Goal: Task Accomplishment & Management: Complete application form

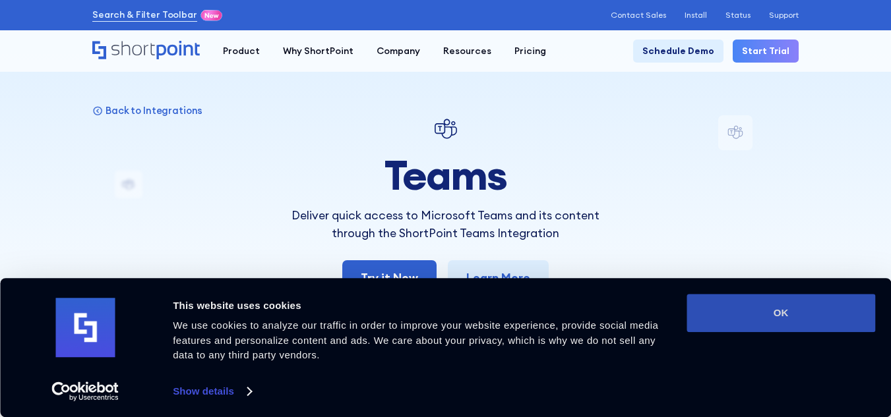
click at [789, 314] on button "OK" at bounding box center [781, 313] width 189 height 38
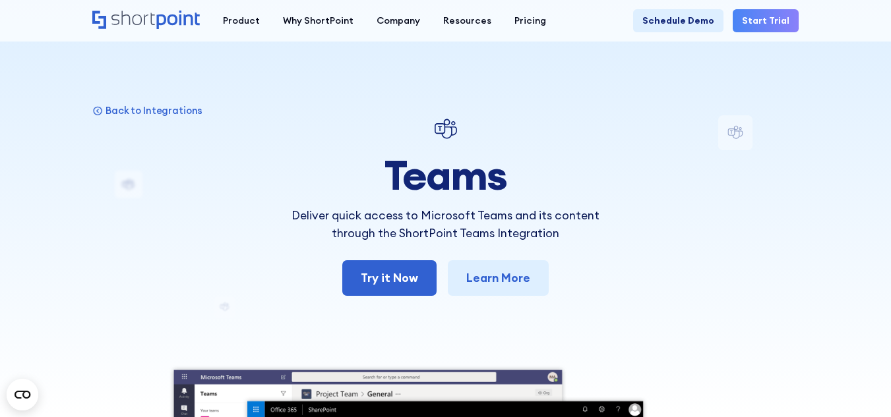
drag, startPoint x: 728, startPoint y: 5, endPoint x: 553, endPoint y: 128, distance: 214.1
click at [553, 128] on div at bounding box center [445, 129] width 346 height 28
click at [476, 282] on link "Learn More" at bounding box center [498, 279] width 101 height 36
click at [417, 262] on link "Try it Now" at bounding box center [389, 279] width 94 height 36
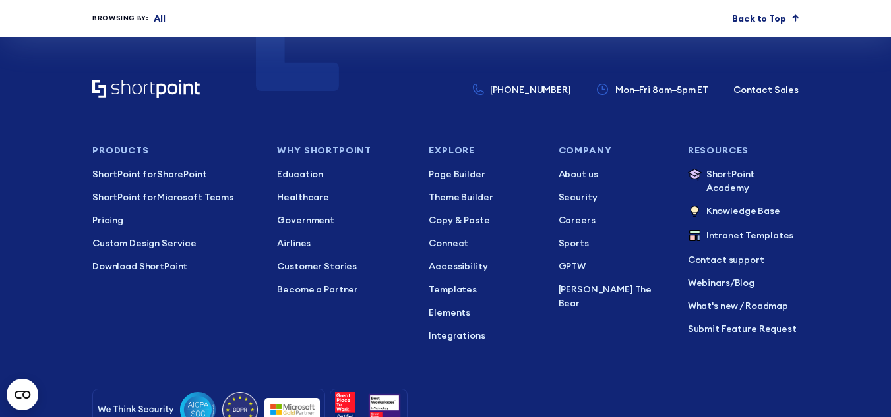
scroll to position [4533, 0]
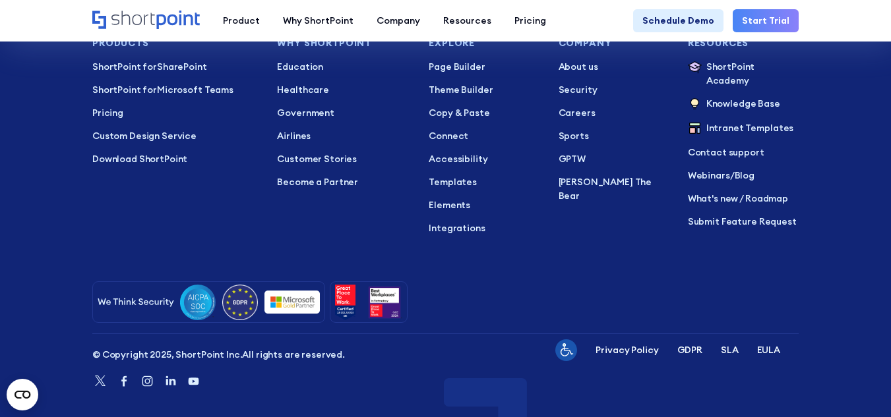
click at [784, 16] on link "Start Trial" at bounding box center [766, 20] width 66 height 23
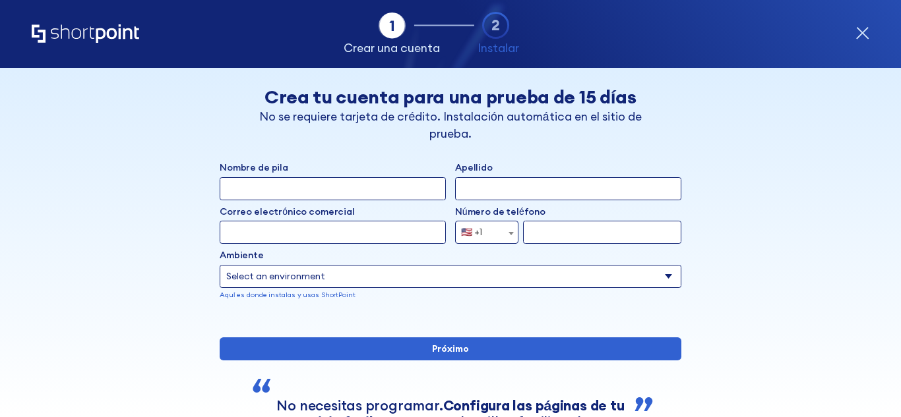
click at [823, 237] on div "Tab 1 Tab 2 Tab 3 Tab 4 Tell us more about you New customer Existing customer B…" at bounding box center [450, 243] width 901 height 350
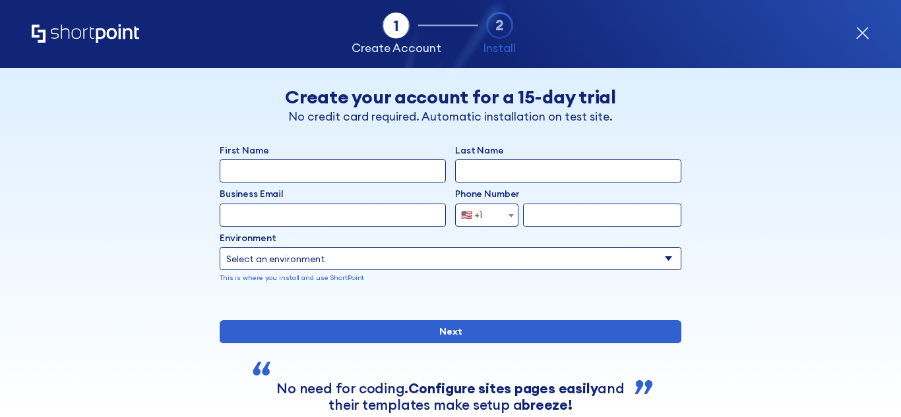
click at [408, 170] on input "First Name" at bounding box center [333, 171] width 226 height 23
click at [661, 259] on select "Select an environment Microsoft 365 SharePoint Online SharePoint 2019 (On-Premi…" at bounding box center [451, 258] width 462 height 23
select select "Microsoft 365"
click at [220, 247] on select "Select an environment Microsoft 365 SharePoint Online SharePoint 2019 (On-Premi…" at bounding box center [451, 258] width 462 height 23
click at [549, 216] on input "form" at bounding box center [602, 215] width 158 height 23
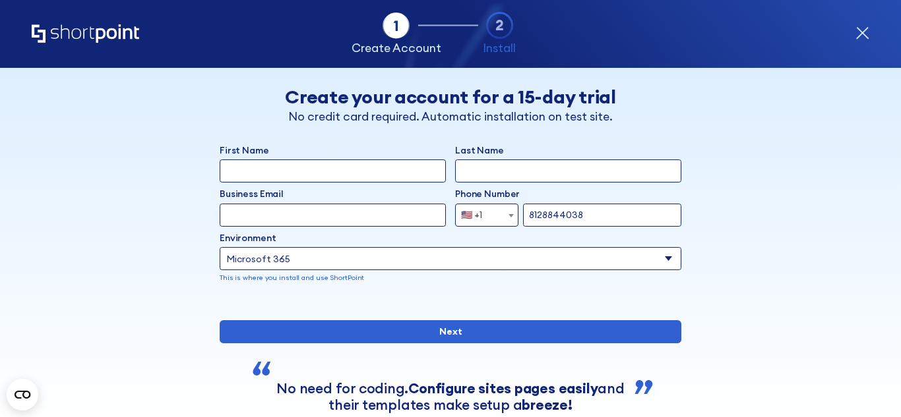
type input "8128844038"
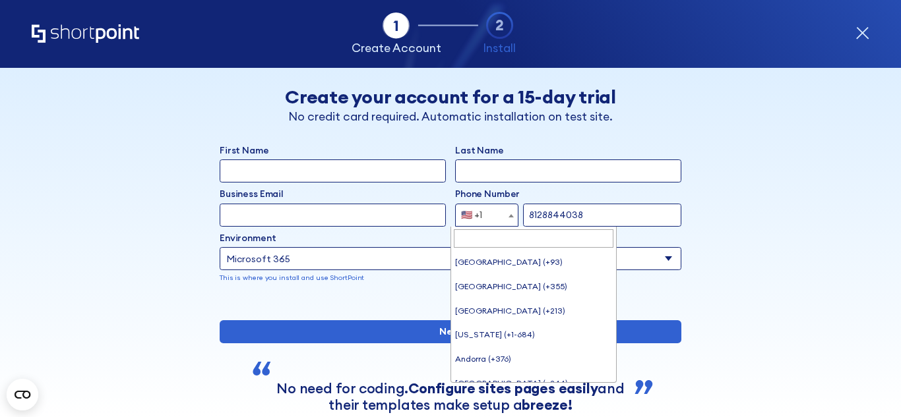
click at [481, 212] on span "🇺🇸 +1" at bounding box center [476, 215] width 40 height 23
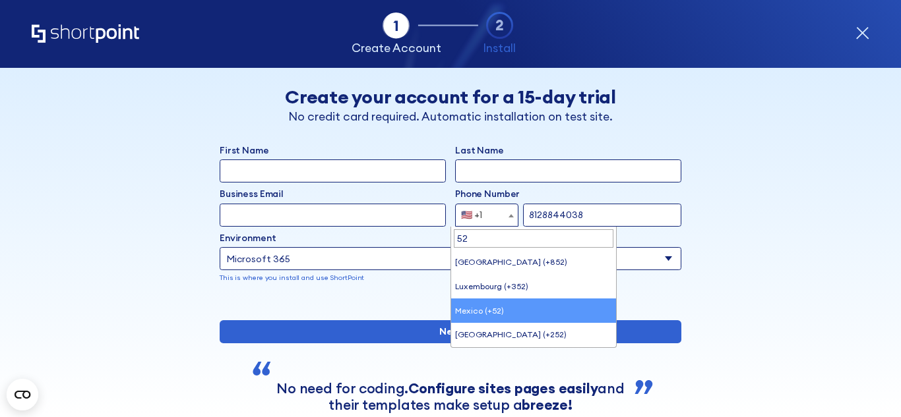
type input "52"
select select "+52"
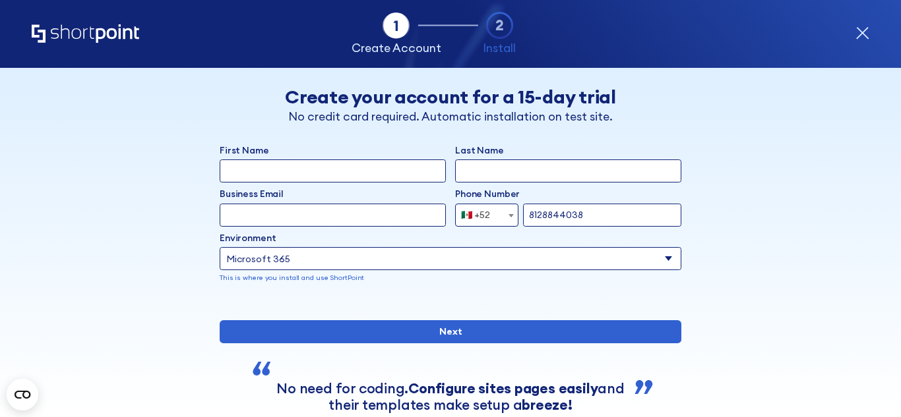
click at [319, 213] on input "Business Email" at bounding box center [333, 215] width 226 height 23
type input "a"
click at [360, 223] on input "Business Email" at bounding box center [333, 215] width 226 height 23
type input "cisnerospenavalentinarubi@gmail.com"
click at [342, 176] on input "First Name" at bounding box center [333, 171] width 226 height 23
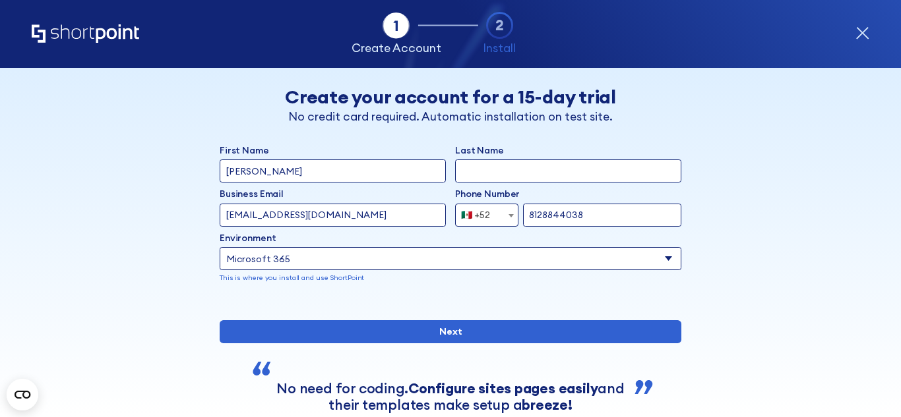
type input "valentina"
click at [489, 169] on input "Last Name" at bounding box center [568, 171] width 226 height 23
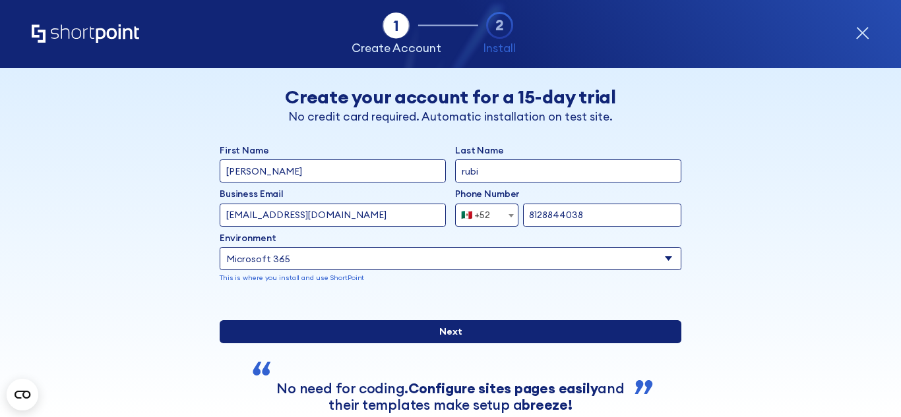
type input "rubi"
click at [503, 334] on input "Next" at bounding box center [451, 332] width 462 height 23
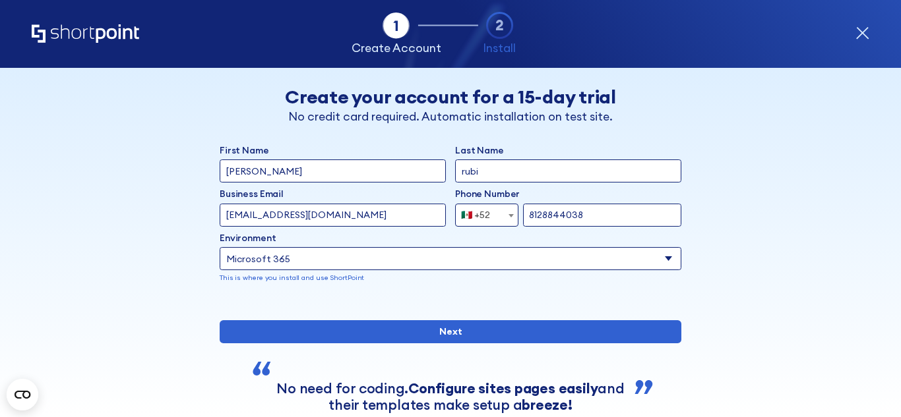
click at [414, 219] on input "cisnerospenavalentinarubi@gmail.com" at bounding box center [333, 215] width 226 height 23
type input "c"
click at [483, 67] on div "Tab 1 Tab 2 Tab 2 ShortPoint eases the setup and orchestration of Intranets and…" at bounding box center [451, 34] width 838 height 68
click at [312, 226] on input "a4" at bounding box center [333, 215] width 226 height 23
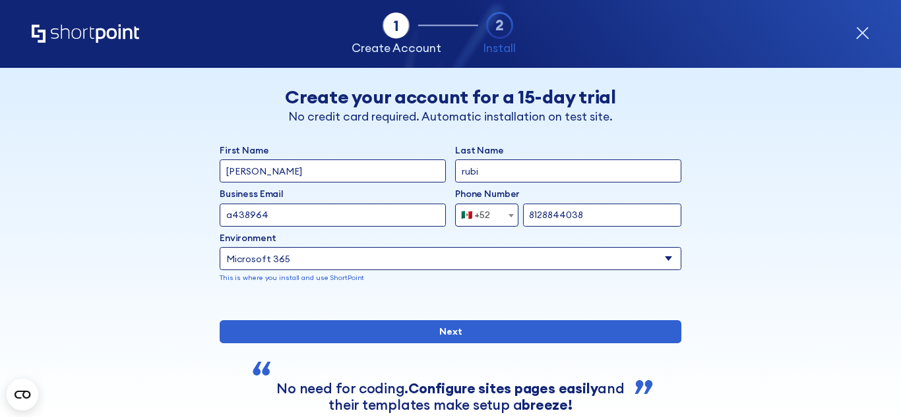
click at [220, 321] on input "Next" at bounding box center [451, 332] width 462 height 23
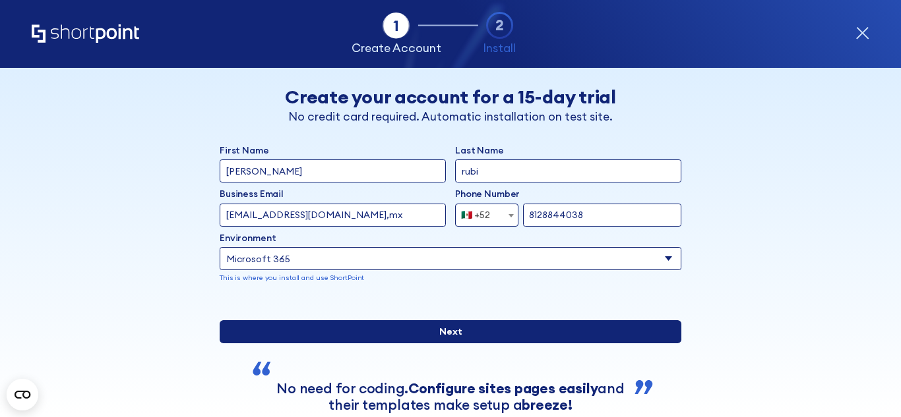
type input "a438964@umm.edu,mx"
click at [499, 344] on input "Next" at bounding box center [451, 332] width 462 height 23
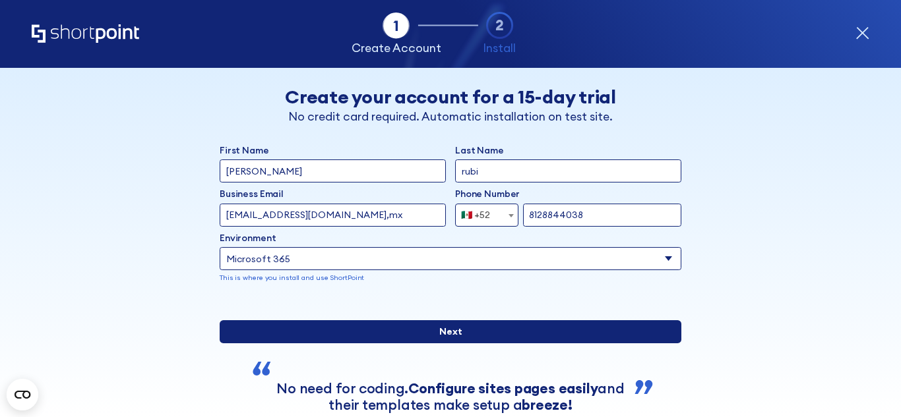
click at [499, 344] on input "Next" at bounding box center [451, 332] width 462 height 23
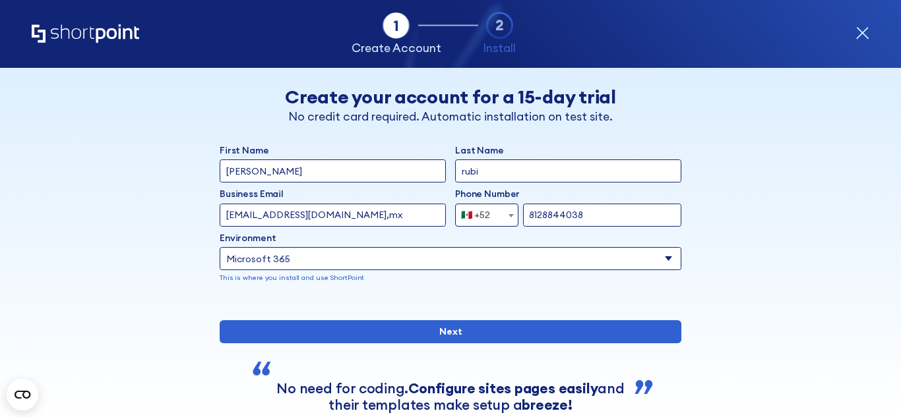
click at [867, 26] on icon "form" at bounding box center [862, 33] width 14 height 14
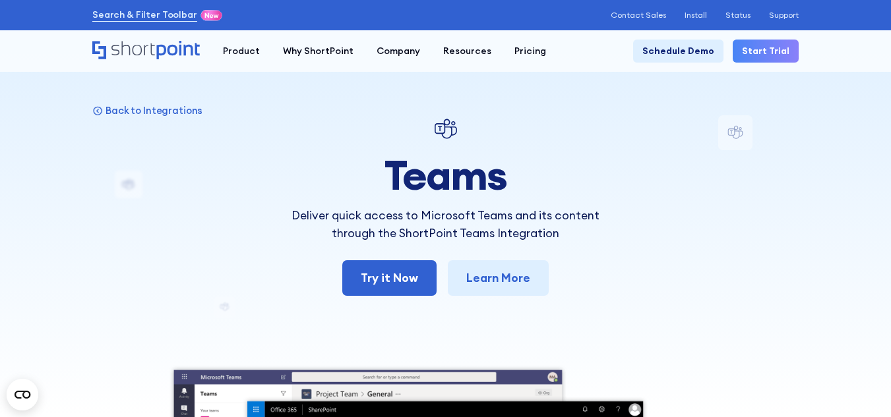
click at [447, 129] on img at bounding box center [446, 129] width 28 height 28
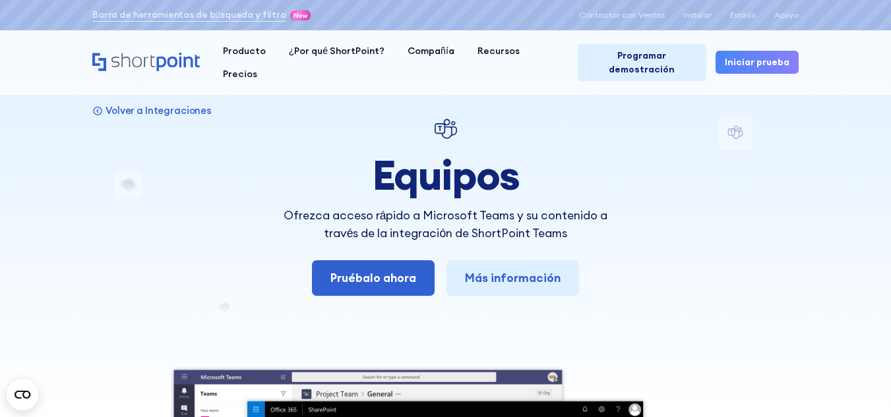
click at [506, 133] on div at bounding box center [445, 129] width 346 height 28
